Goal: Transaction & Acquisition: Subscribe to service/newsletter

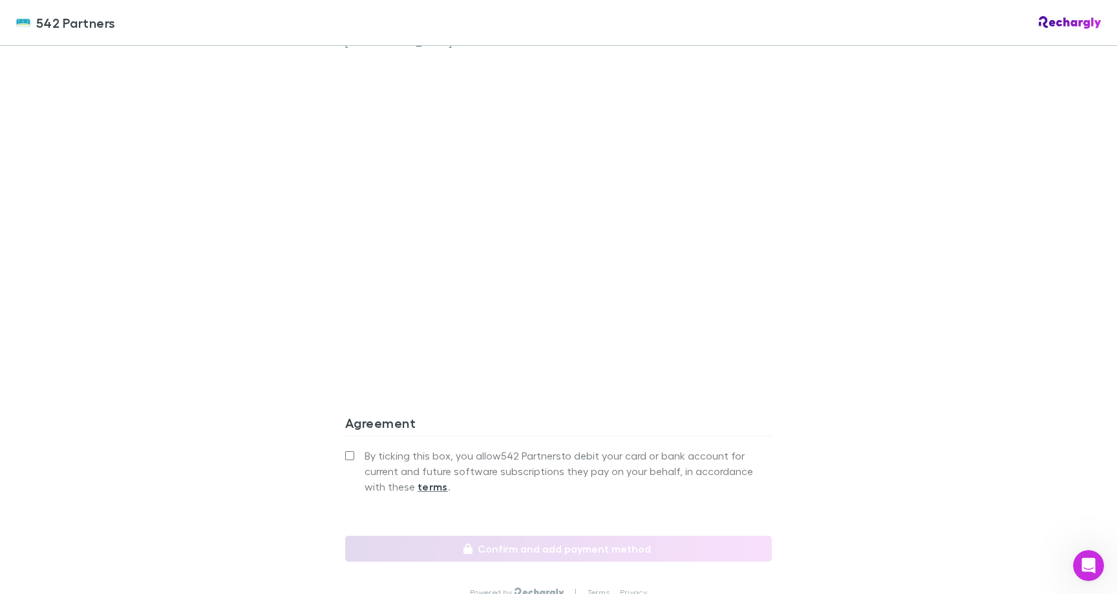
scroll to position [1066, 0]
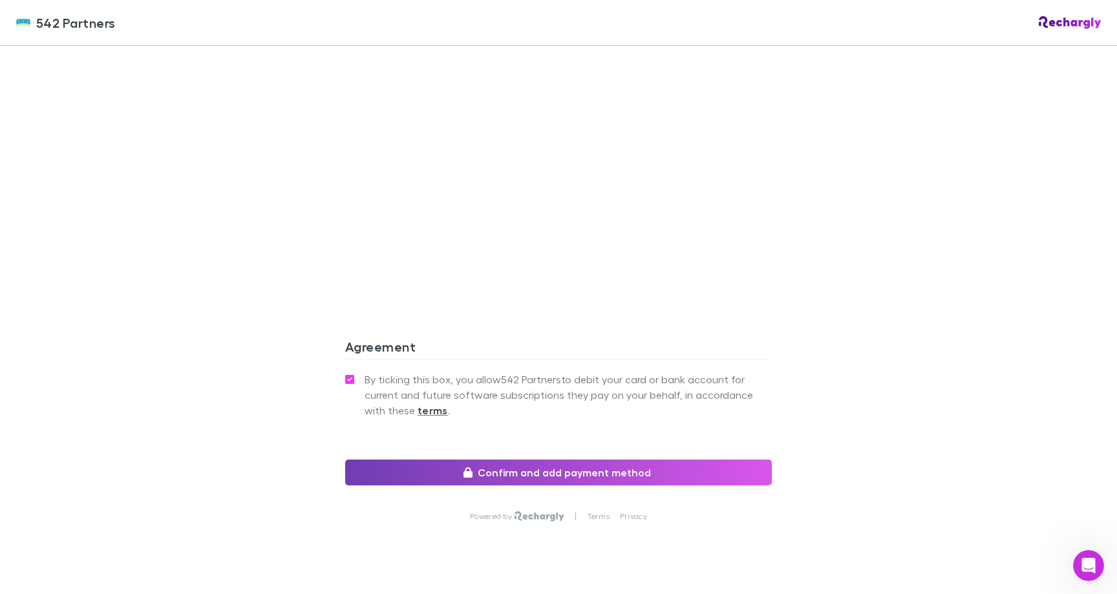
click at [526, 459] on button "Confirm and add payment method" at bounding box center [558, 472] width 427 height 26
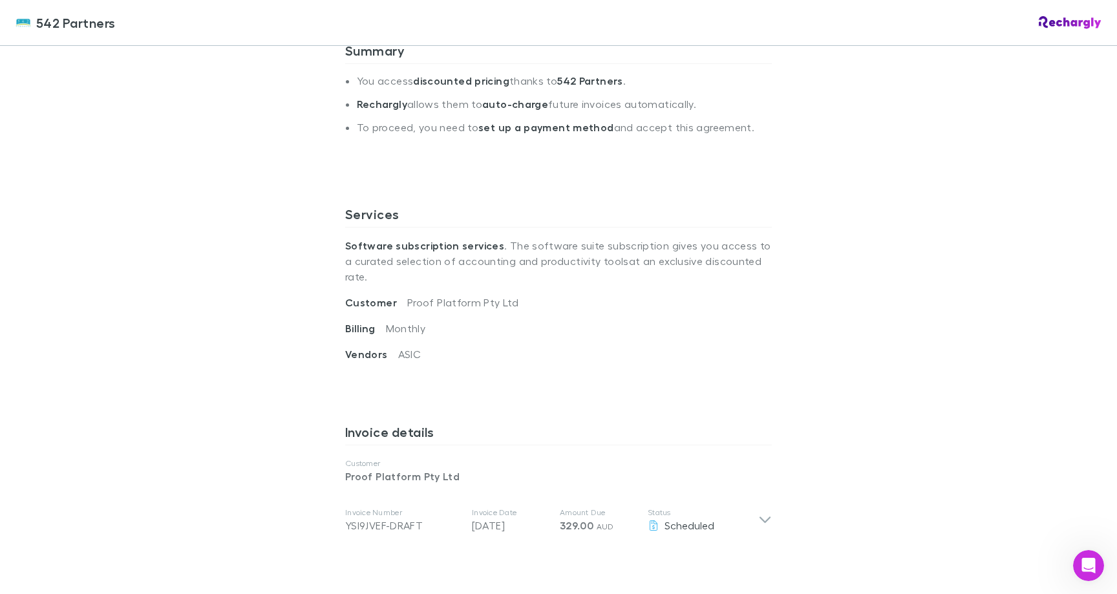
scroll to position [311, 0]
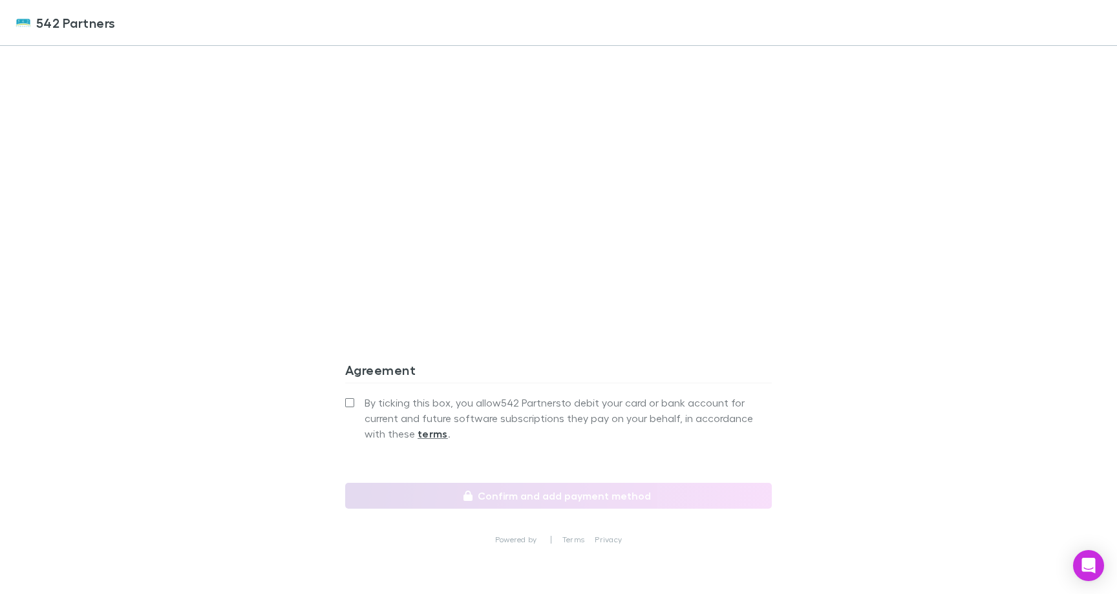
scroll to position [1044, 0]
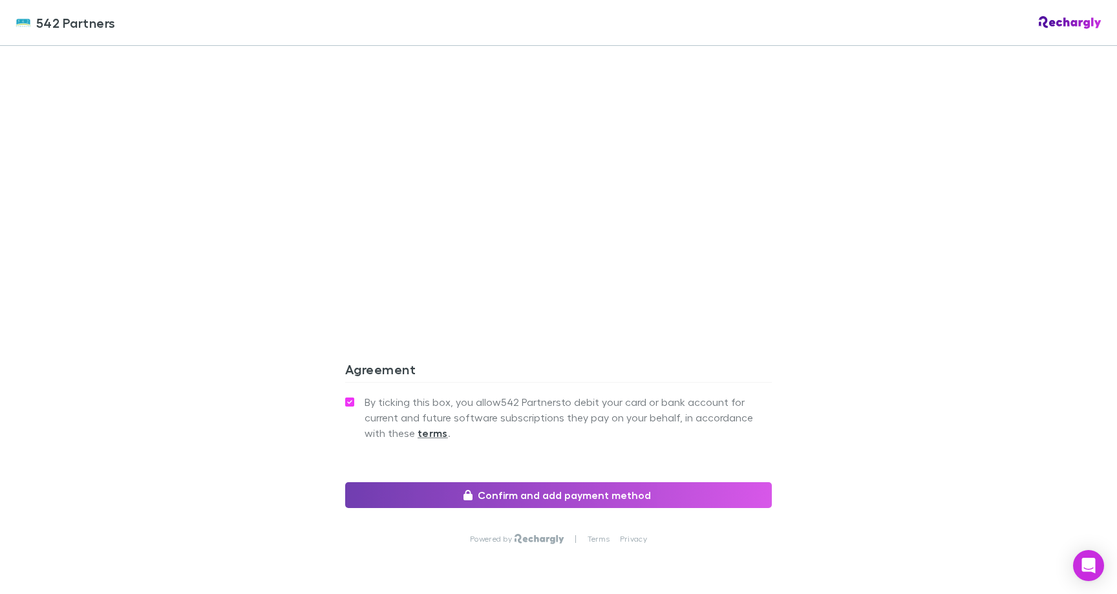
click at [580, 482] on button "Confirm and add payment method" at bounding box center [558, 495] width 427 height 26
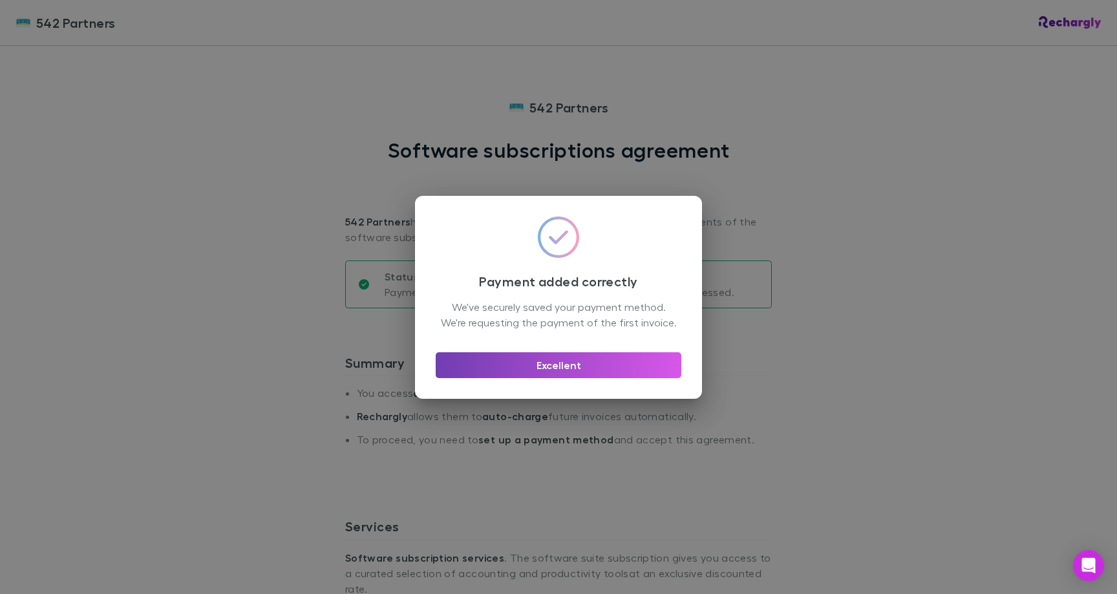
click at [619, 368] on button "Excellent" at bounding box center [559, 365] width 246 height 26
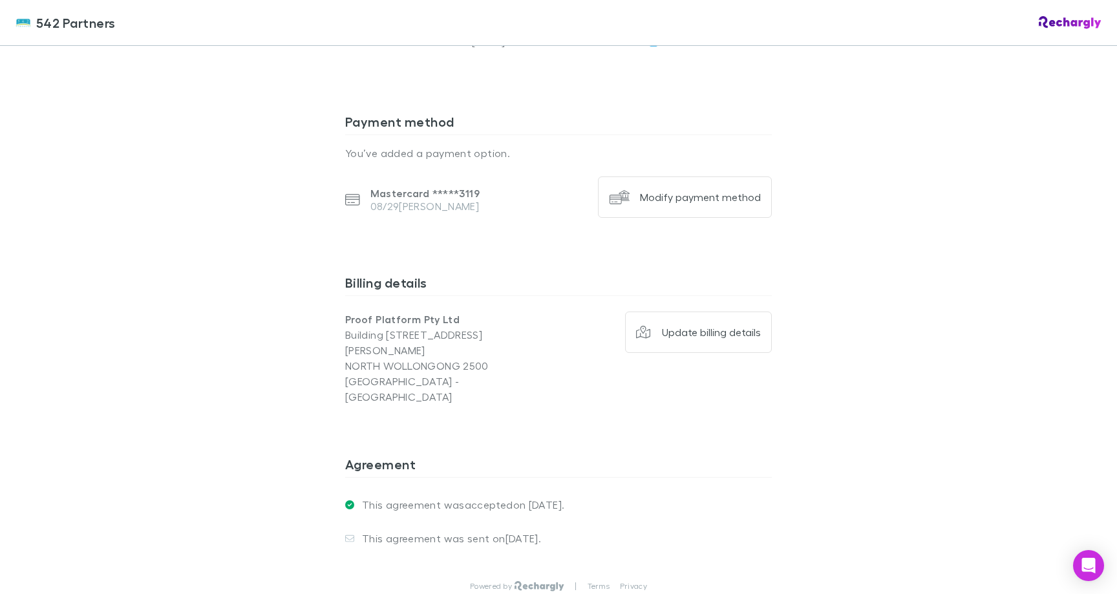
scroll to position [866, 0]
